Goal: Find specific page/section: Find specific page/section

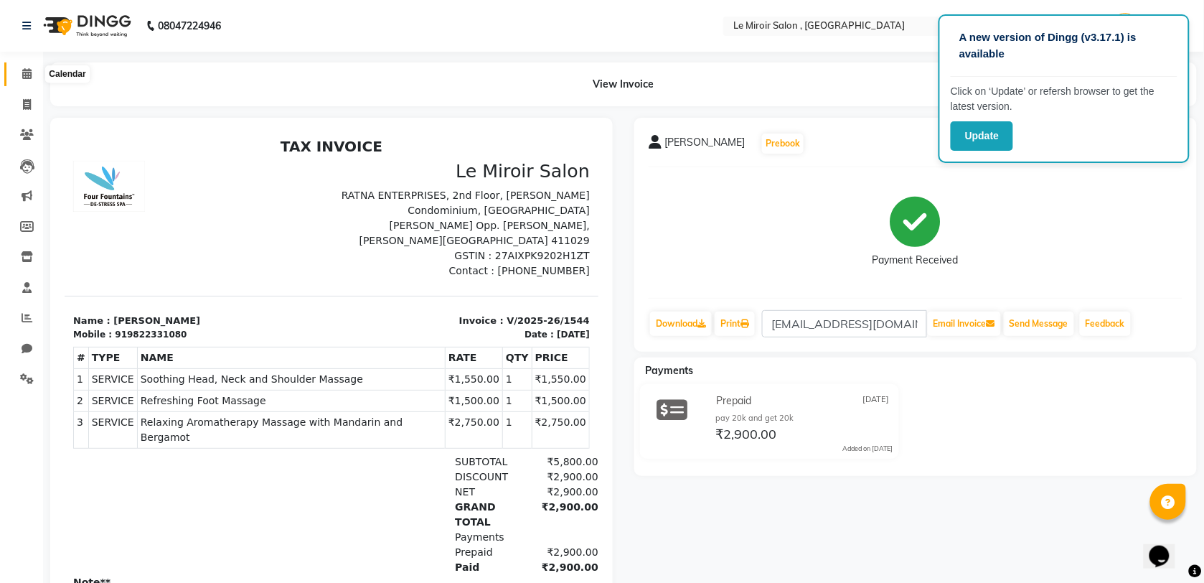
click at [22, 76] on icon at bounding box center [26, 73] width 9 height 11
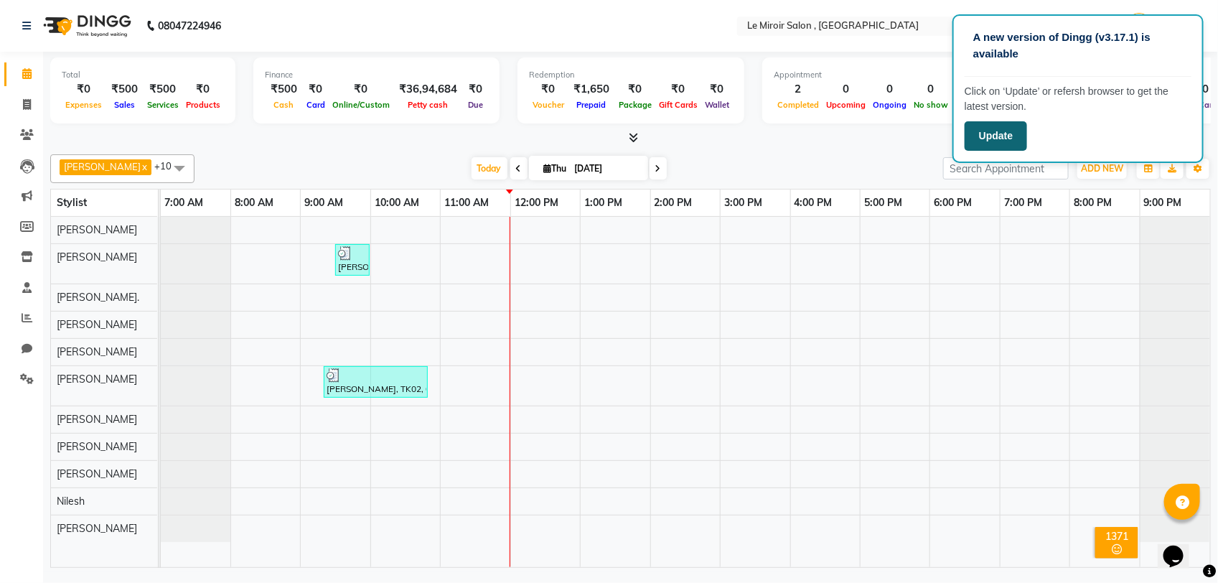
click at [1005, 140] on button "Update" at bounding box center [995, 135] width 62 height 29
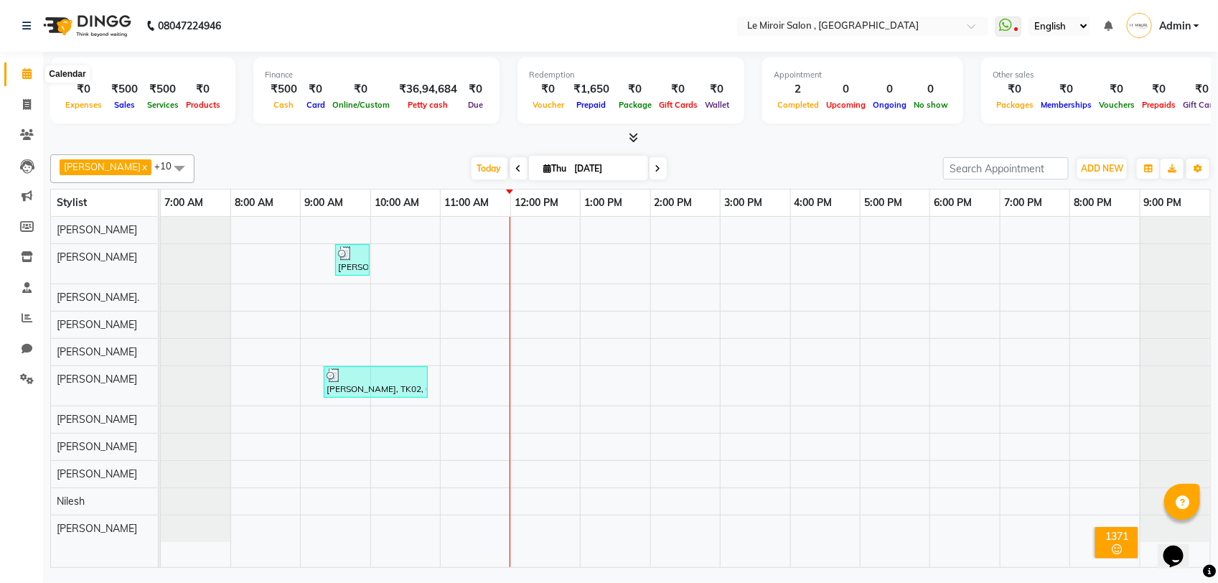
click at [22, 74] on icon at bounding box center [26, 73] width 9 height 11
click at [36, 138] on span at bounding box center [26, 135] width 25 height 17
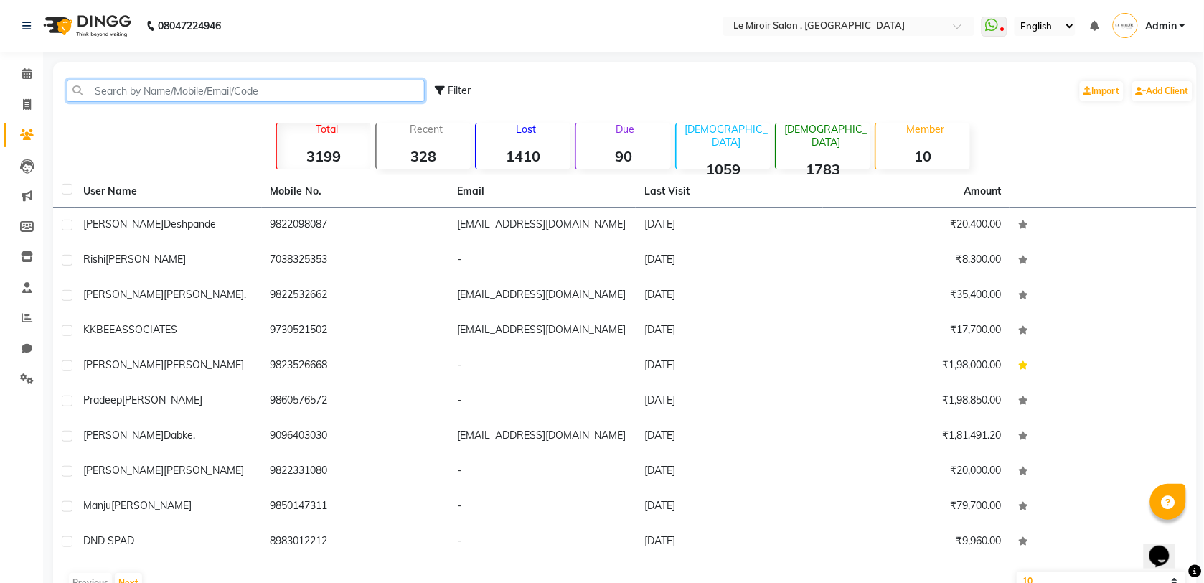
click at [282, 86] on input "text" at bounding box center [246, 91] width 358 height 22
paste input "[PERSON_NAME]"
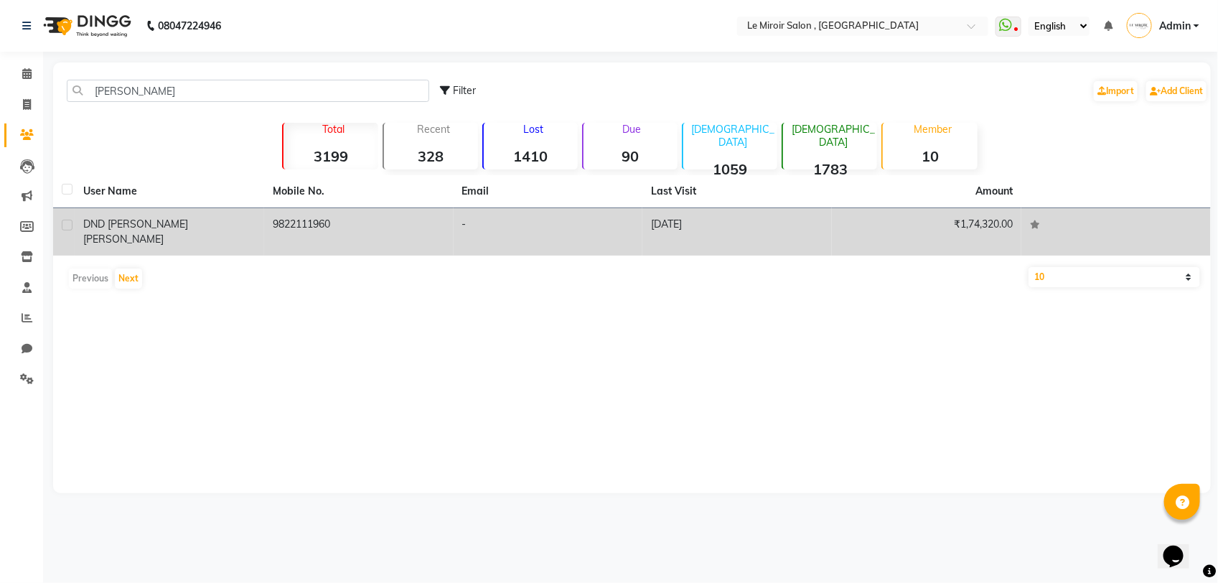
click at [108, 225] on span "DND [PERSON_NAME]" at bounding box center [135, 223] width 105 height 13
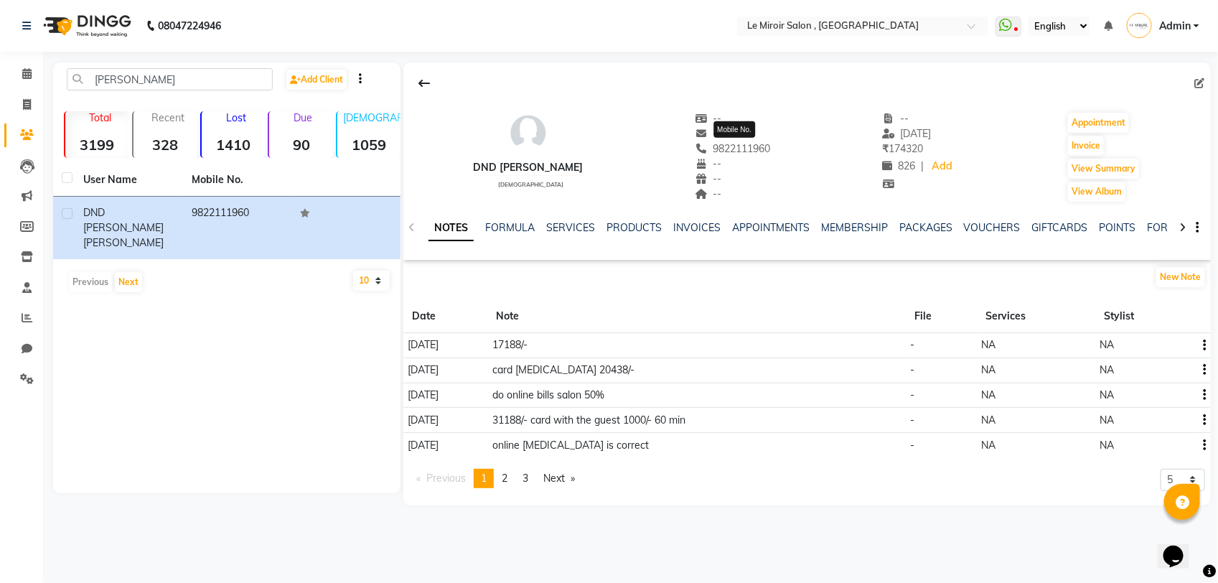
click at [747, 153] on span "9822111960" at bounding box center [732, 148] width 76 height 13
copy span "9822111960"
drag, startPoint x: 112, startPoint y: 95, endPoint x: -4, endPoint y: 105, distance: 115.9
click at [0, 105] on html "08047224946 Select Location × [GEOGRAPHIC_DATA] , [PERSON_NAME] WhatsApp Status…" at bounding box center [609, 291] width 1218 height 583
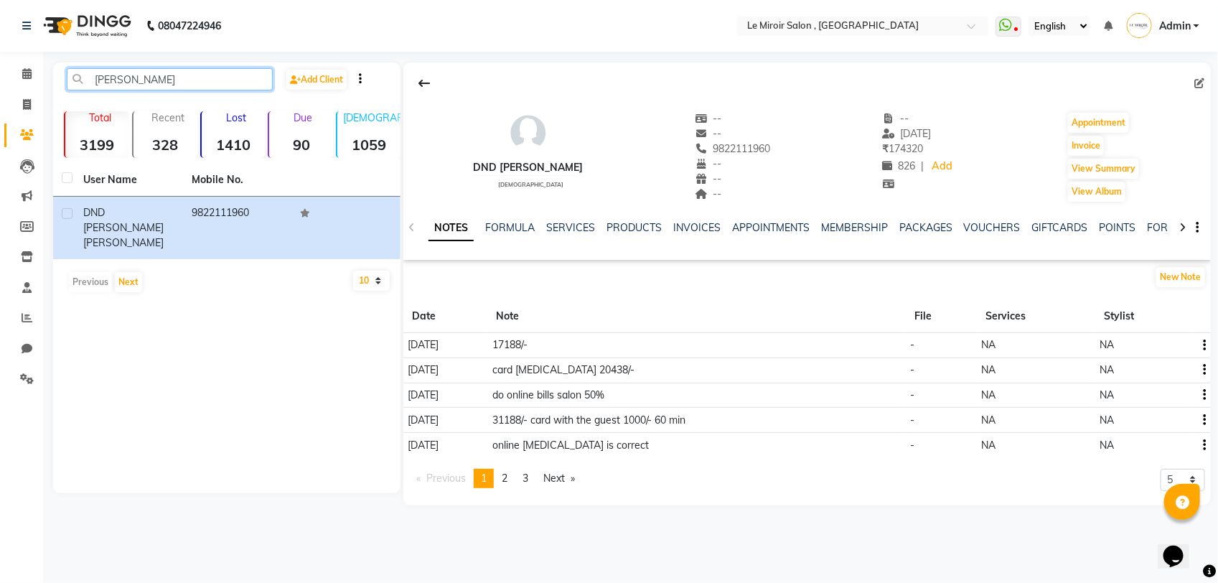
paste input "[PERSON_NAME]."
type input "[PERSON_NAME]."
